Goal: Use online tool/utility

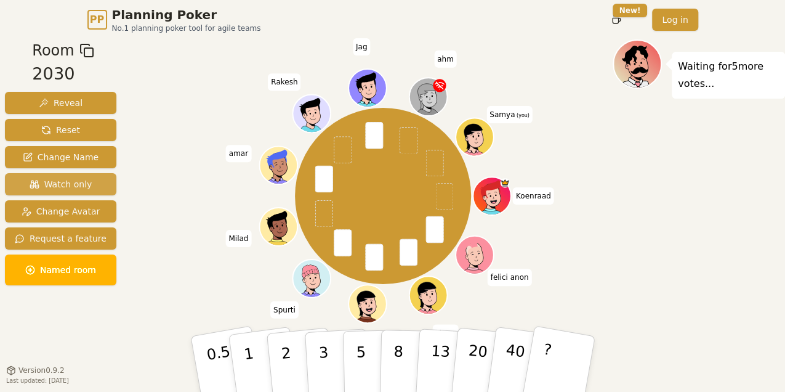
click at [71, 78] on span "Watch only" at bounding box center [61, 184] width 63 height 12
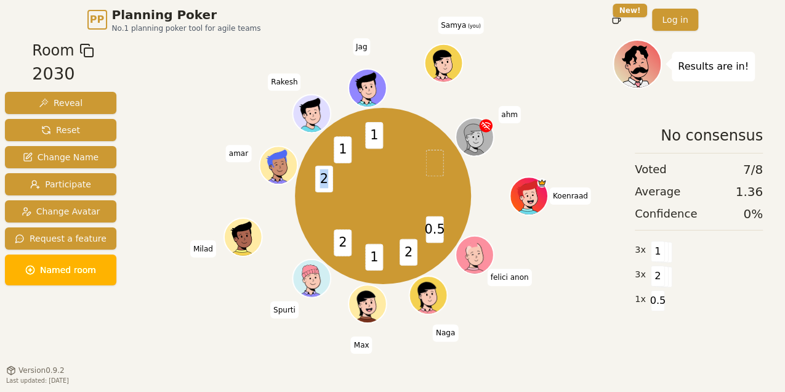
click at [216, 78] on span "2" at bounding box center [324, 178] width 18 height 26
click at [216, 78] on div "0.5 2 1 2 2 1 1 Koenraad felici anon Naga Max Spurti Milad amar Rakesh Jag Samy…" at bounding box center [383, 196] width 460 height 269
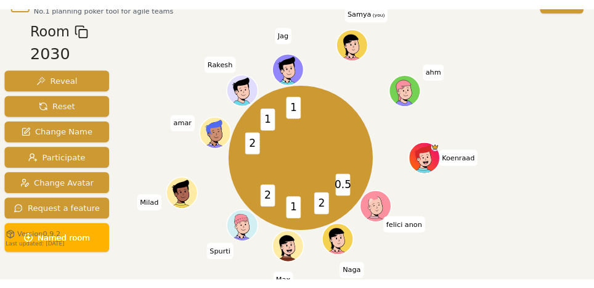
scroll to position [41, 0]
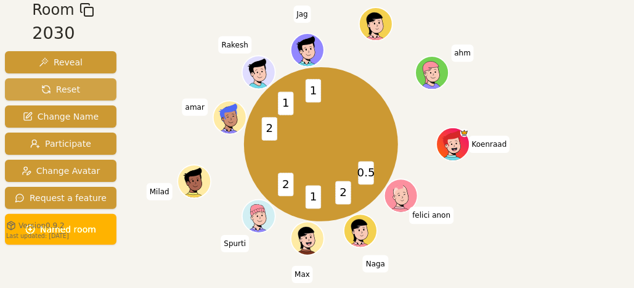
click at [76, 78] on button "Reset" at bounding box center [61, 89] width 112 height 22
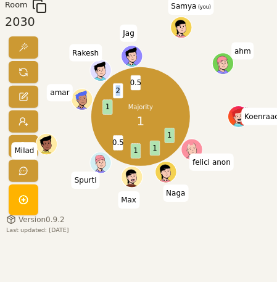
click at [114, 78] on span "2" at bounding box center [118, 90] width 10 height 15
click at [22, 67] on span at bounding box center [23, 72] width 10 height 10
